Goal: Information Seeking & Learning: Check status

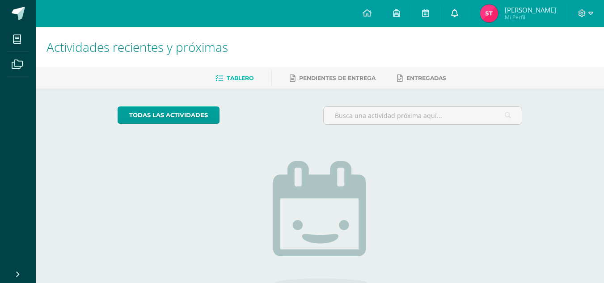
click at [451, 14] on icon at bounding box center [454, 13] width 7 height 8
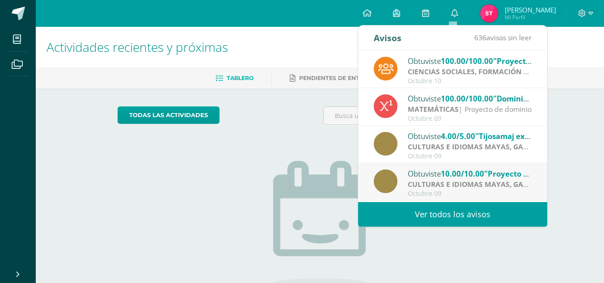
click at [500, 78] on div "Octubre 10" at bounding box center [470, 81] width 124 height 8
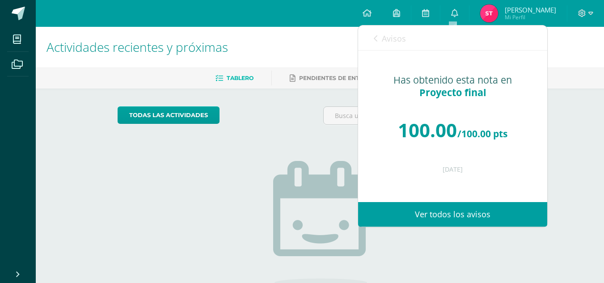
click at [380, 37] on link "Avisos" at bounding box center [390, 37] width 32 height 25
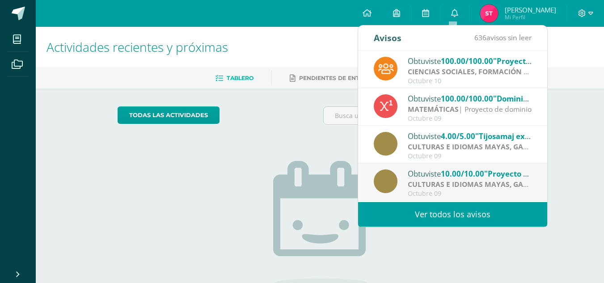
click at [447, 104] on strong "MATEMÁTICAS" at bounding box center [433, 109] width 51 height 10
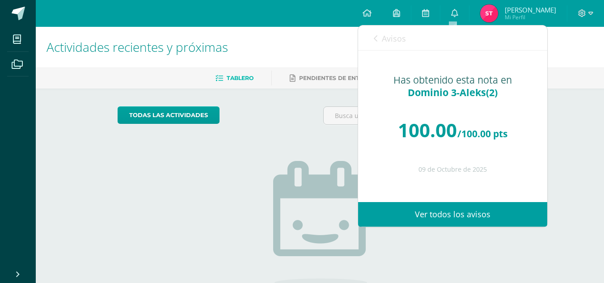
click at [448, 105] on div "Obtuviste 100.00/100.00 "Proyecto final" en CIENCIAS SOCIALES, FORMACIÓN CIUDAD…" at bounding box center [358, 125] width 378 height 151
click at [377, 46] on link "Avisos" at bounding box center [390, 37] width 32 height 25
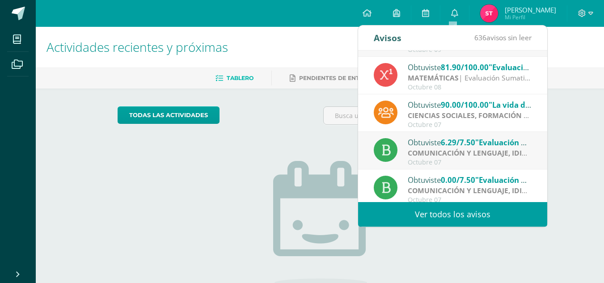
scroll to position [149, 0]
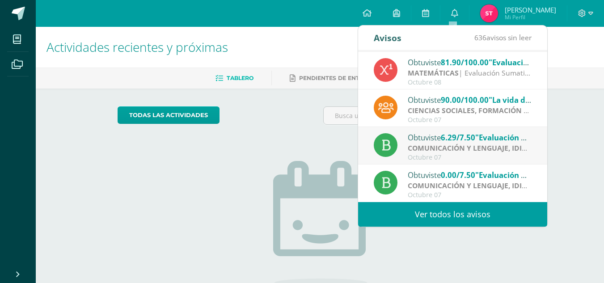
click at [451, 175] on span "0.00/7.50" at bounding box center [458, 175] width 34 height 10
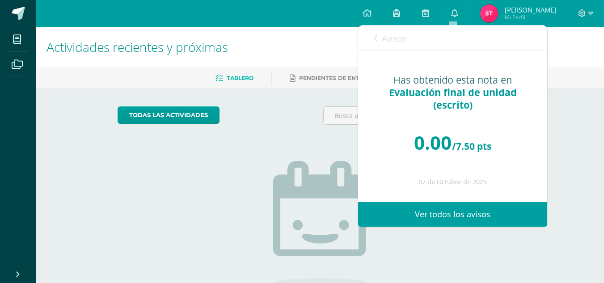
click at [472, 175] on div "Obtuviste 100.00/100.00 "Proyecto final" en CIENCIAS SOCIALES, FORMACIÓN CIUDAD…" at bounding box center [358, 125] width 378 height 151
click at [509, 3] on link "[PERSON_NAME] Mi Perfil" at bounding box center [517, 13] width 97 height 27
